Goal: Task Accomplishment & Management: Use online tool/utility

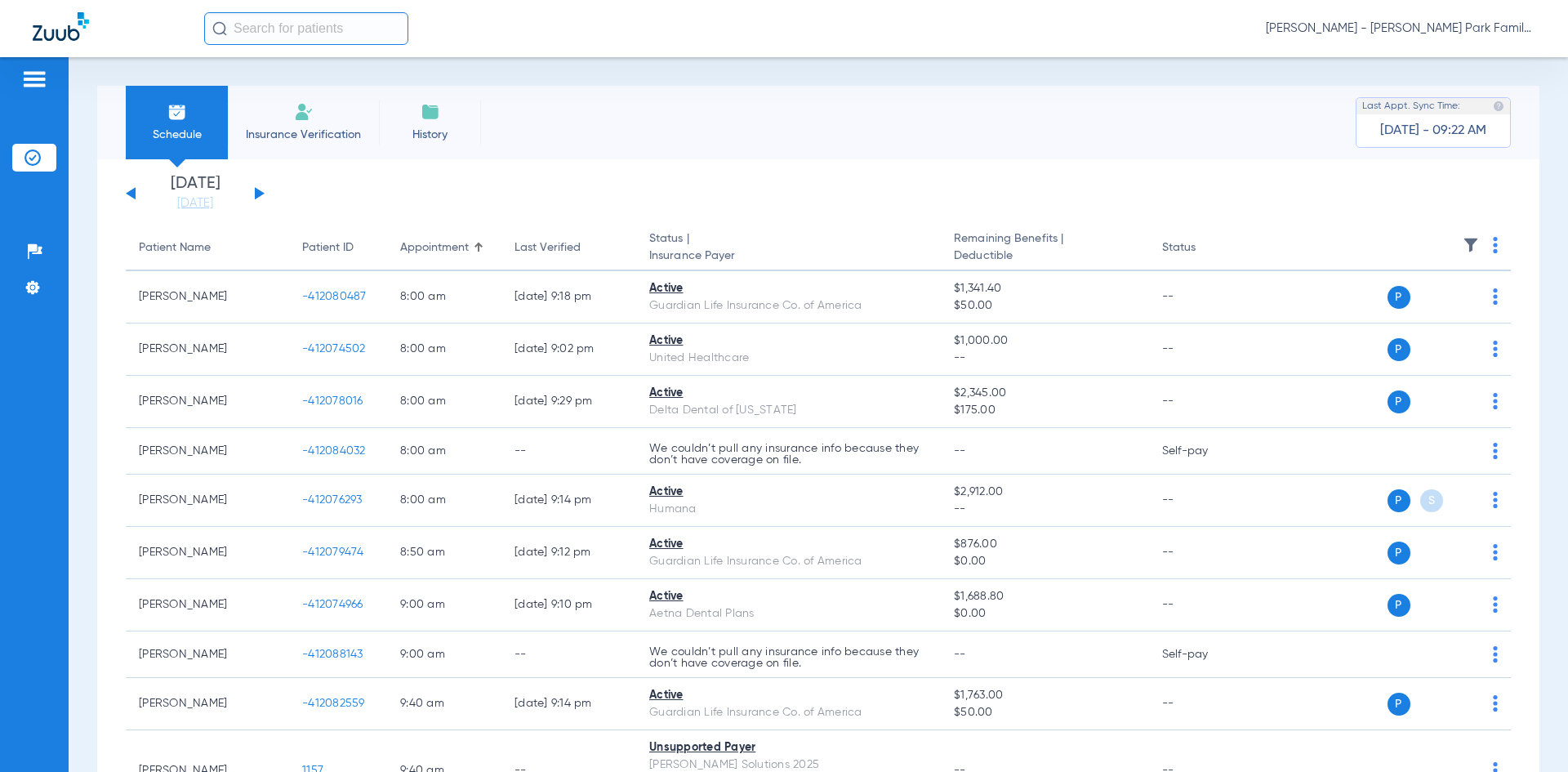
click at [261, 194] on button at bounding box center [259, 193] width 10 height 12
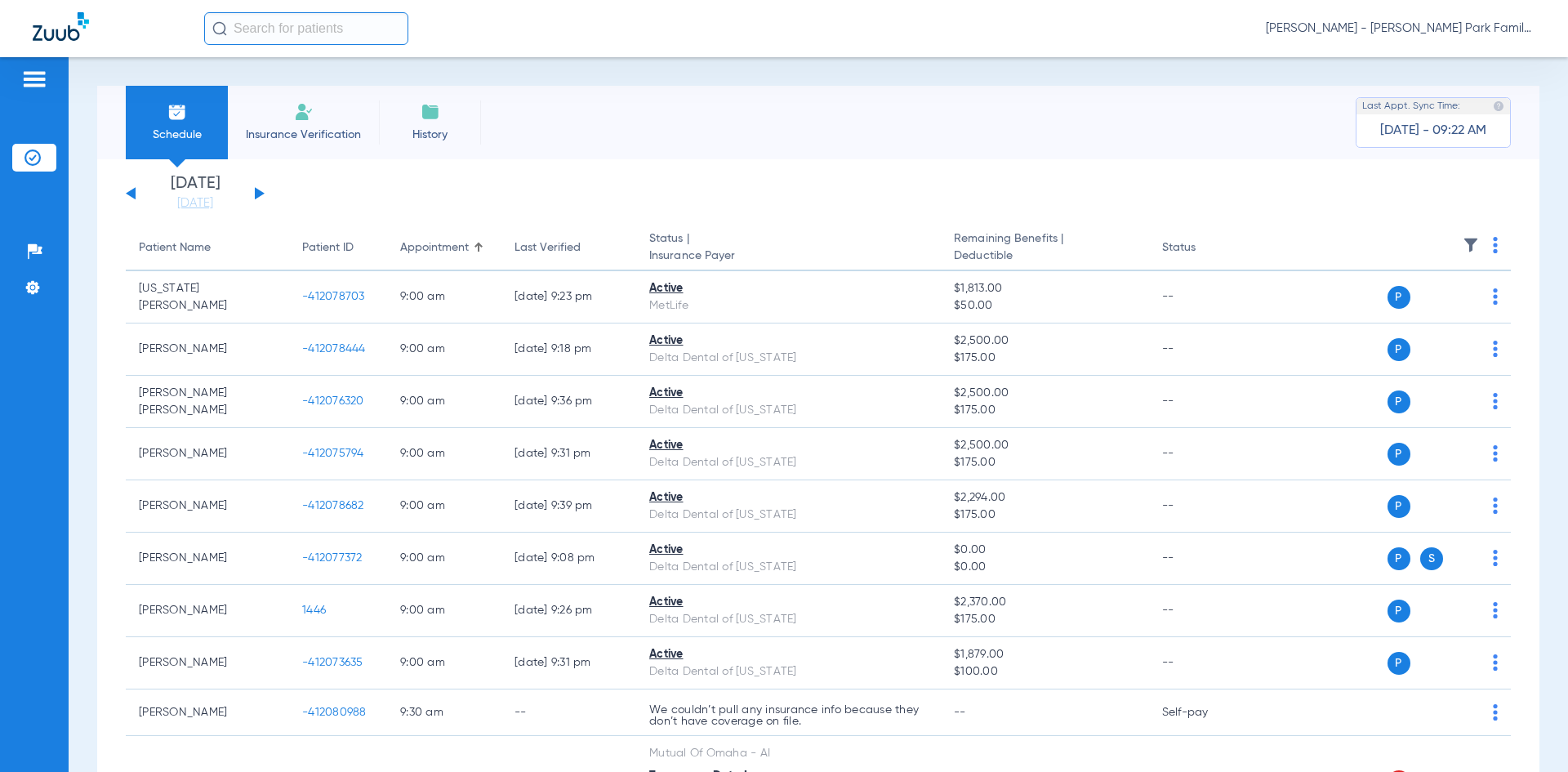
click at [1463, 251] on img at bounding box center [1471, 245] width 16 height 17
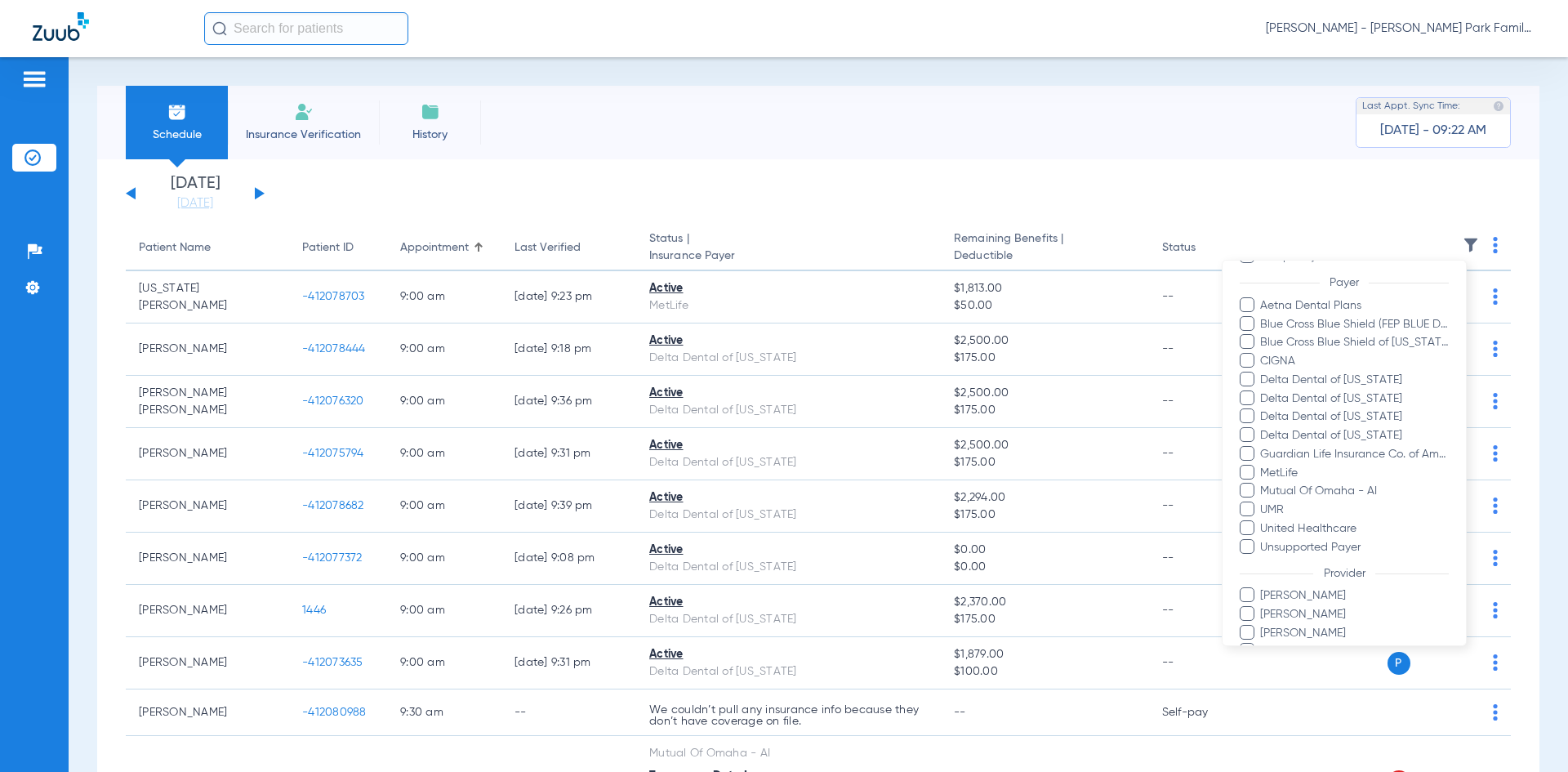
scroll to position [245, 0]
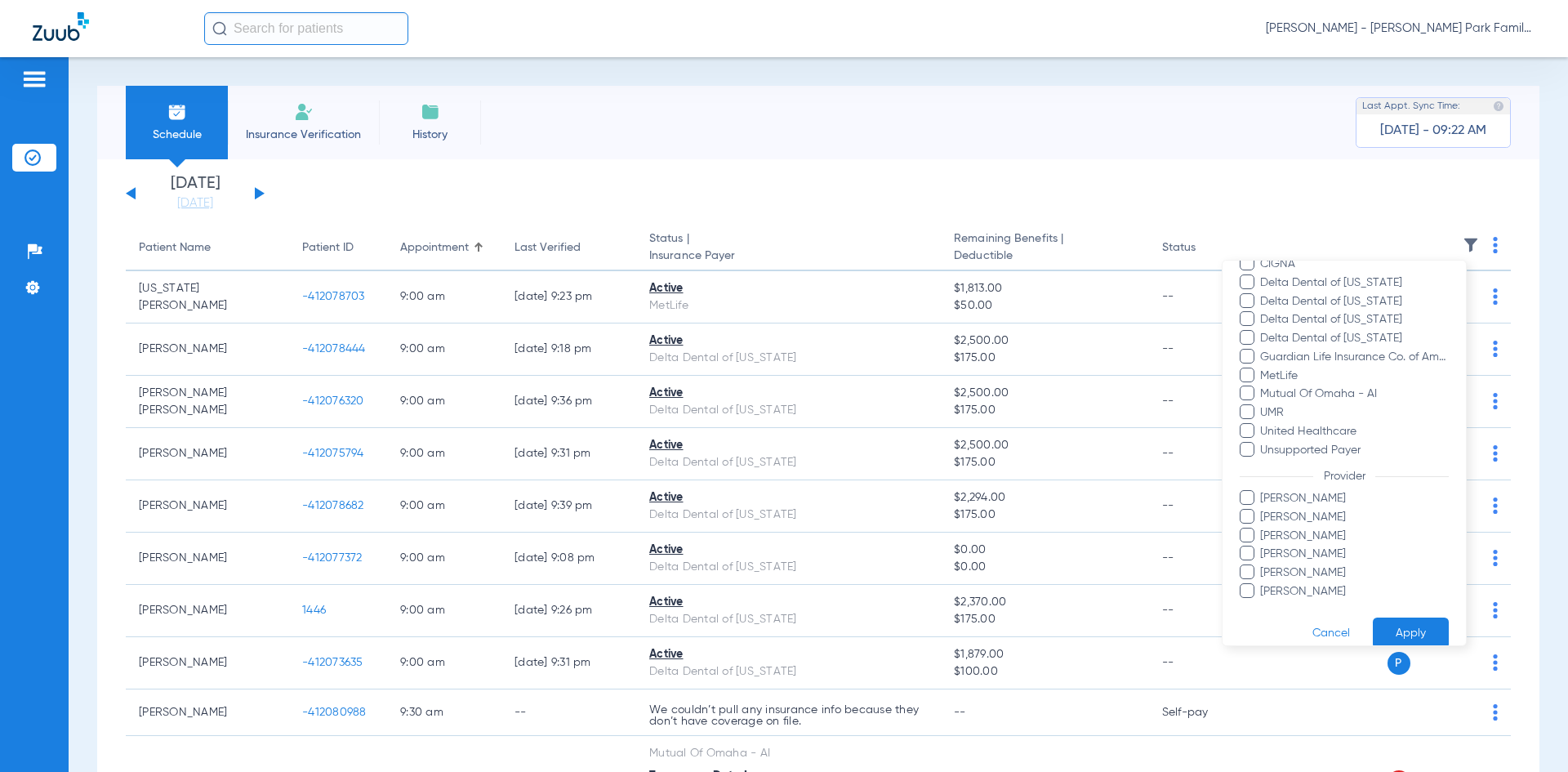
click at [1251, 497] on span at bounding box center [1247, 498] width 15 height 15
click at [1263, 510] on input "[PERSON_NAME]" at bounding box center [1263, 510] width 0 height 0
click at [1249, 567] on span at bounding box center [1247, 572] width 15 height 15
click at [1263, 584] on input "[PERSON_NAME]" at bounding box center [1263, 584] width 0 height 0
click at [1397, 632] on button "Apply" at bounding box center [1410, 634] width 76 height 32
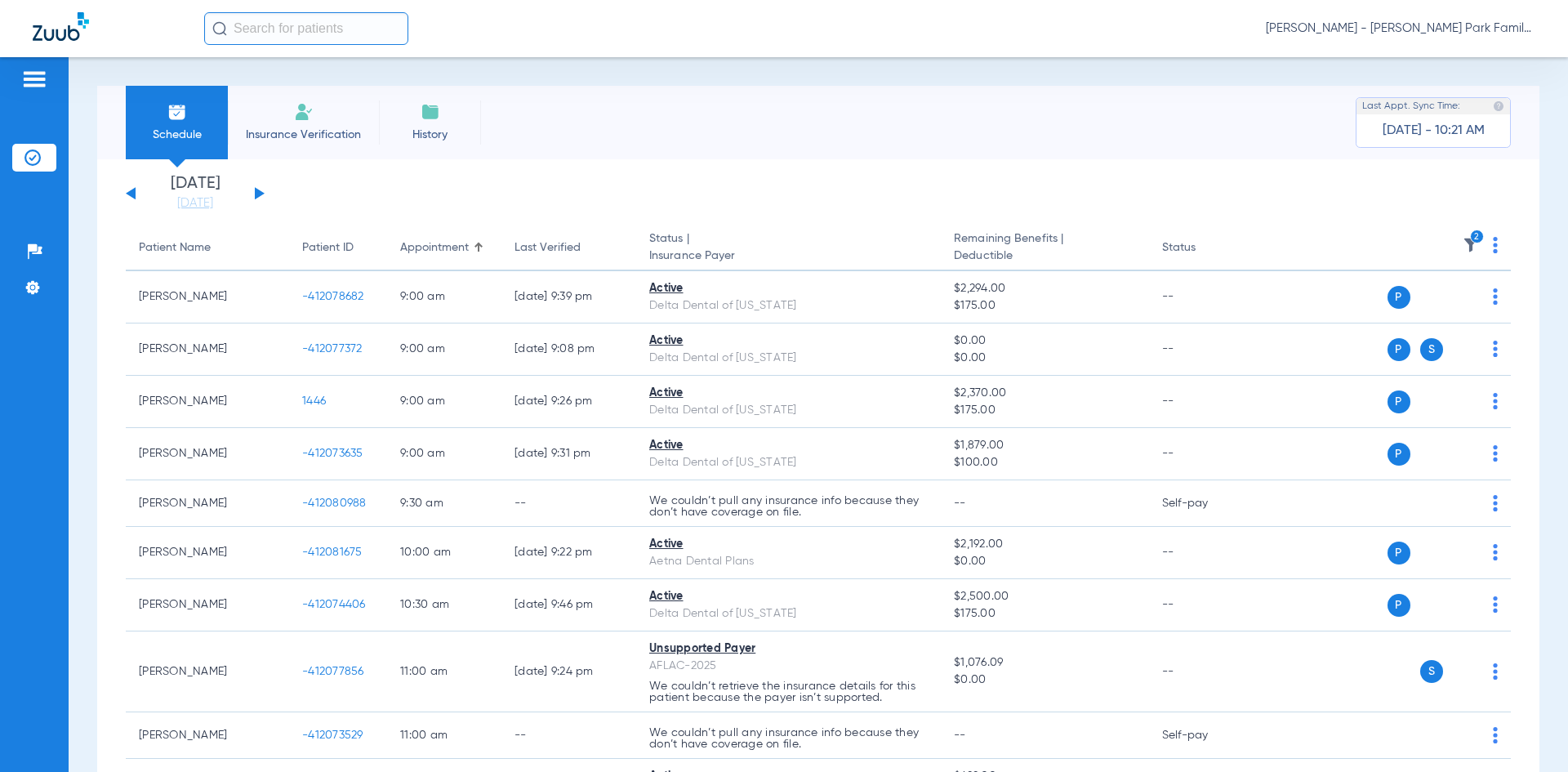
click at [423, 184] on app-single-date-navigator "[DATE] [DATE] [DATE] [DATE] [DATE] [DATE] [DATE] [DATE] [DATE] [DATE] [DATE] [D…" at bounding box center [818, 193] width 1386 height 36
